Goal: Browse casually

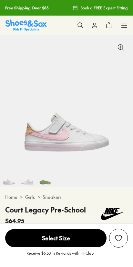
select select "*"
